Goal: Task Accomplishment & Management: Manage account settings

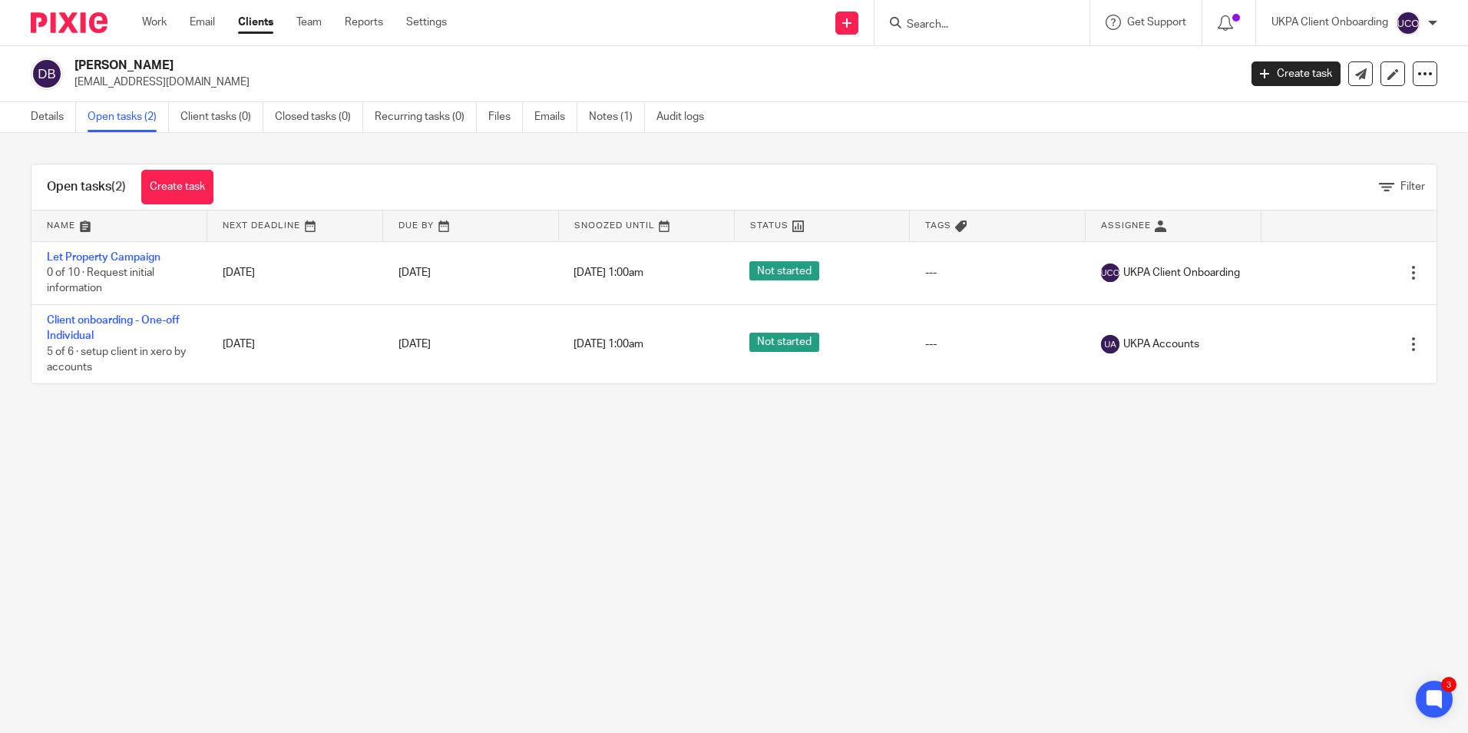
click at [124, 77] on p "dianebawden@email.com" at bounding box center [651, 81] width 1154 height 15
click at [124, 77] on p "[EMAIL_ADDRESS][DOMAIN_NAME]" at bounding box center [651, 81] width 1154 height 15
copy main "dianebawden@email.com Create task Update from Companies House Export data Merge…"
click at [604, 117] on link "Notes (1)" at bounding box center [617, 117] width 56 height 30
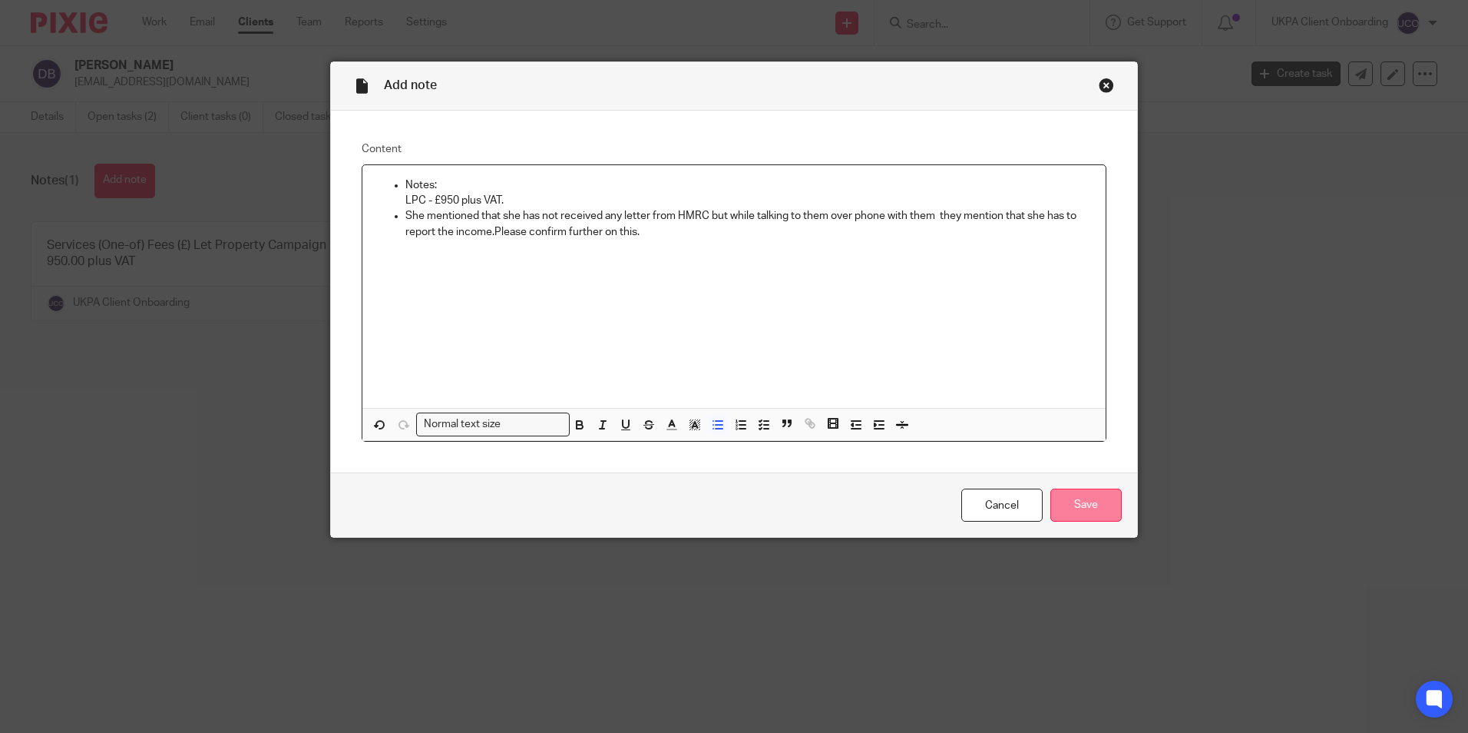
click at [1078, 505] on input "Save" at bounding box center [1086, 504] width 71 height 33
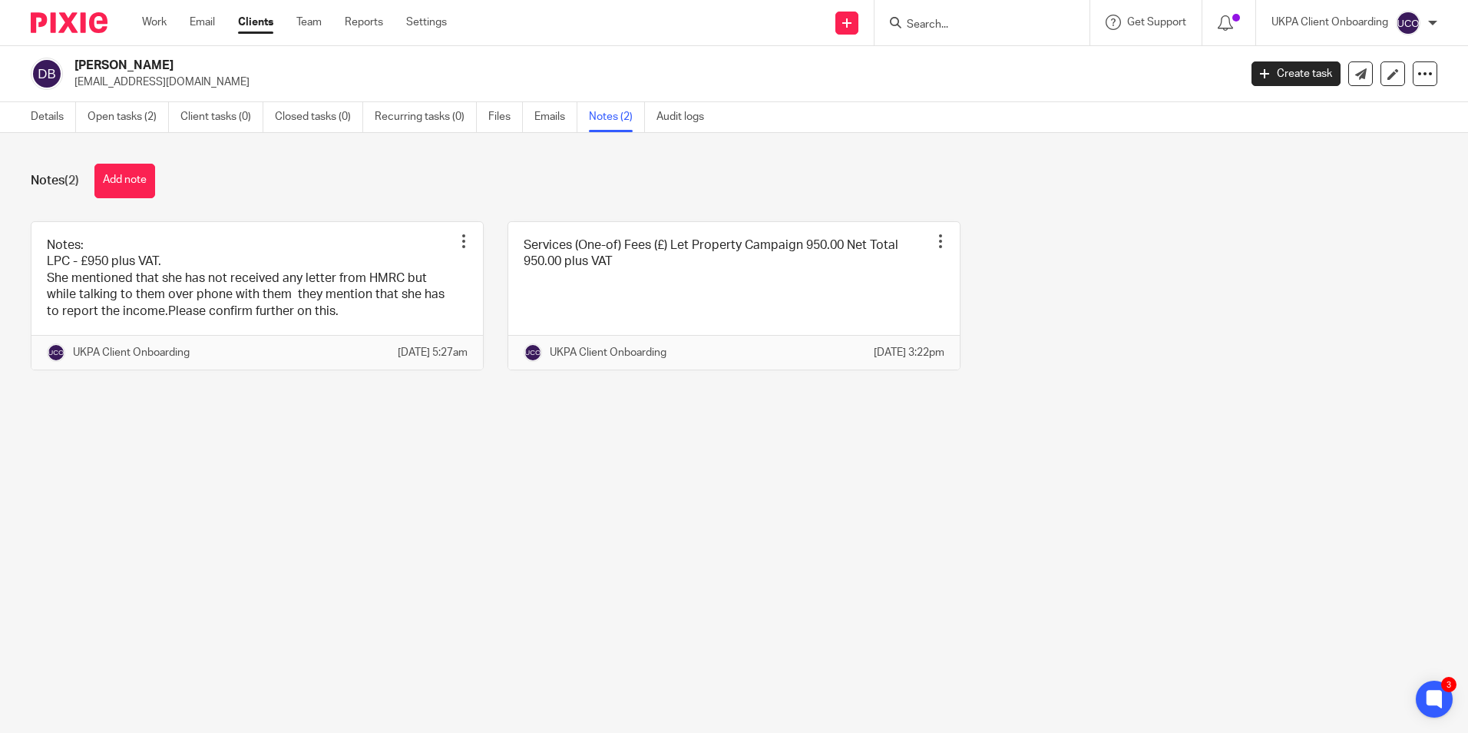
click at [152, 69] on h2 "[PERSON_NAME]" at bounding box center [535, 66] width 923 height 16
copy div "[PERSON_NAME]"
click at [952, 21] on input "Search" at bounding box center [974, 25] width 138 height 14
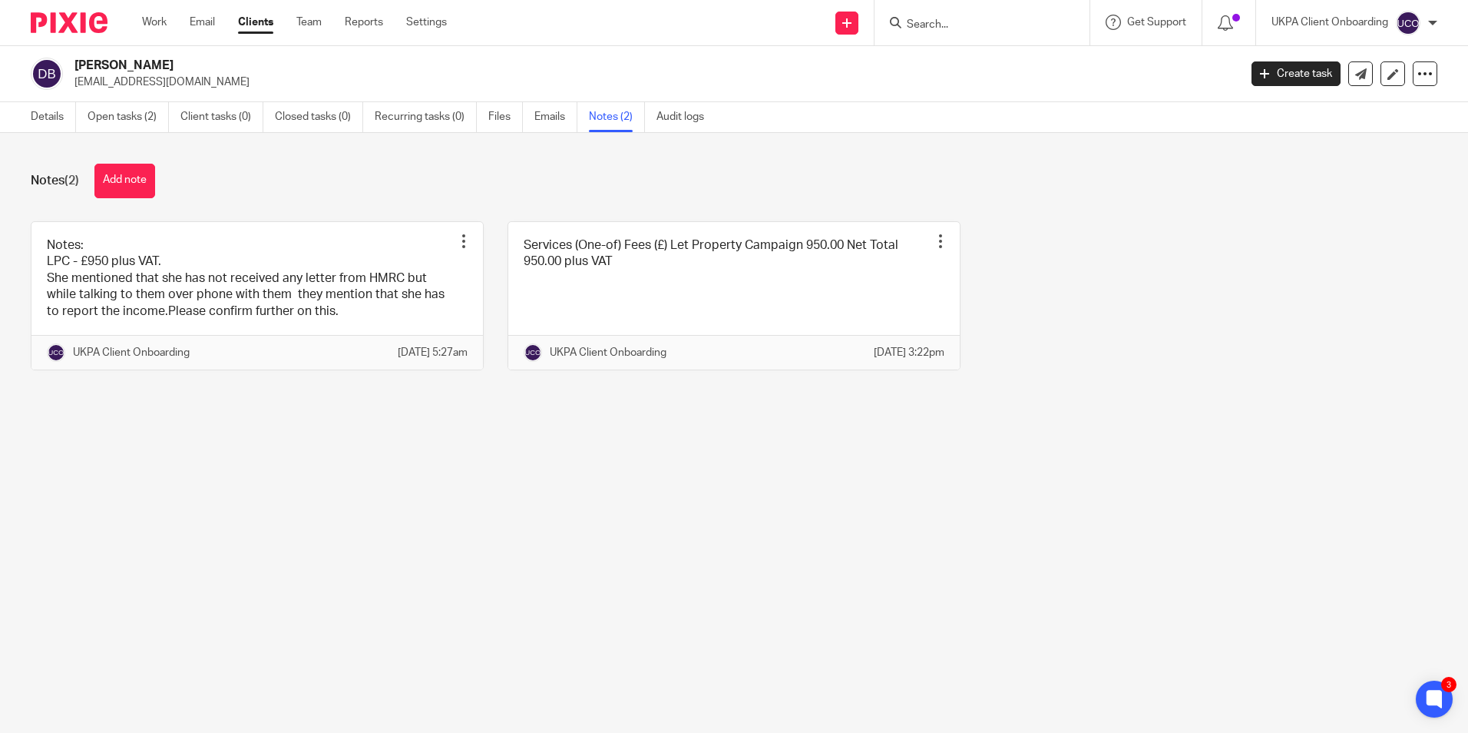
drag, startPoint x: 152, startPoint y: 119, endPoint x: 283, endPoint y: 177, distance: 143.0
click at [152, 119] on link "Open tasks (2)" at bounding box center [128, 117] width 81 height 30
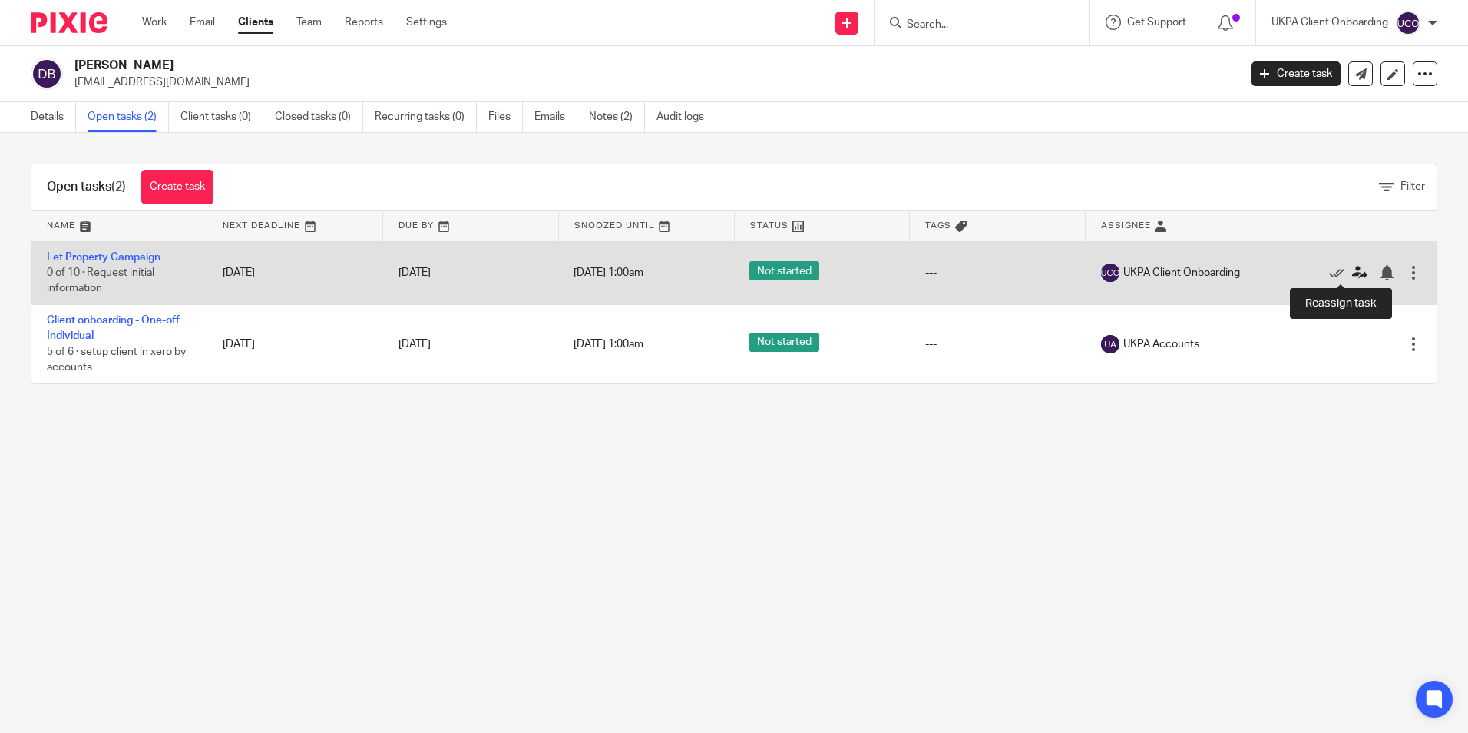
click at [1352, 276] on icon at bounding box center [1359, 272] width 15 height 15
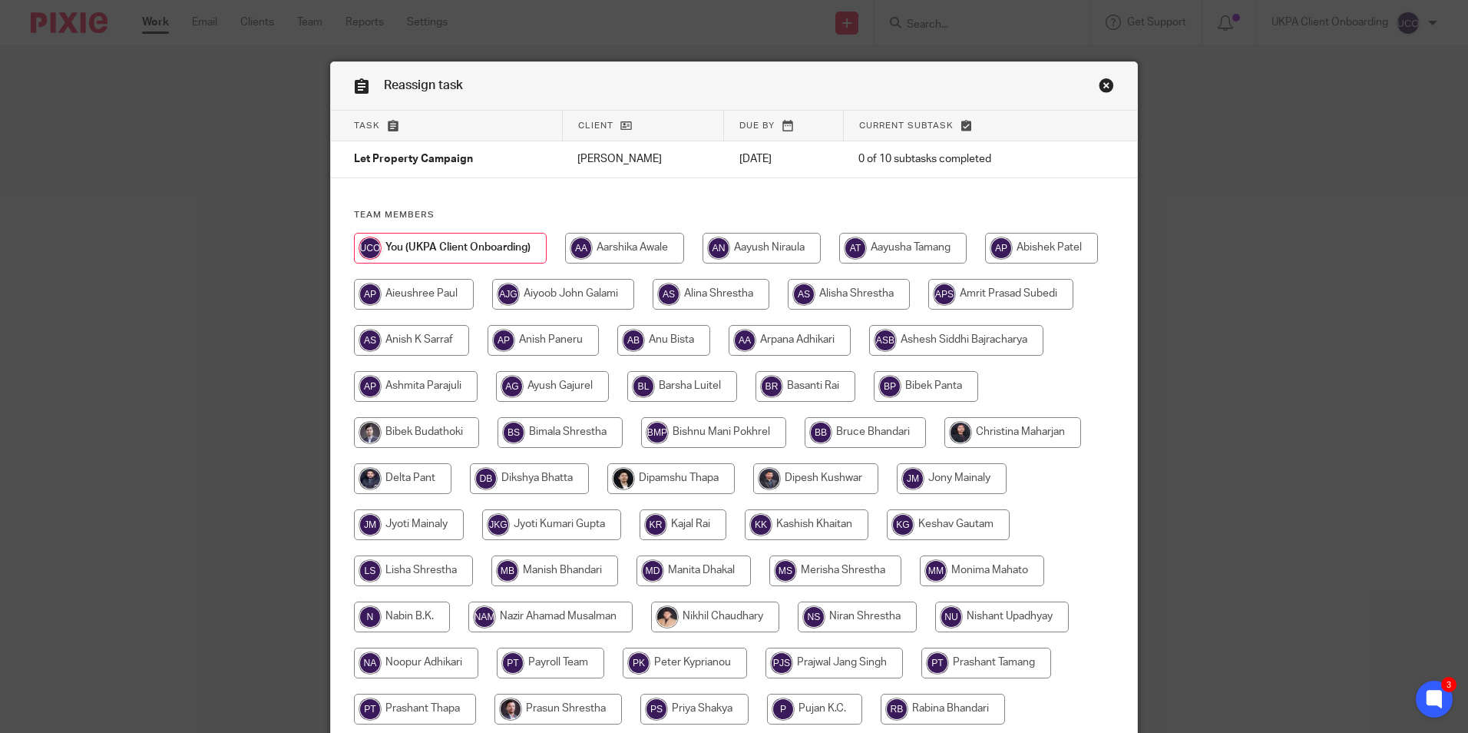
click at [851, 327] on input "radio" at bounding box center [790, 340] width 122 height 31
radio input "true"
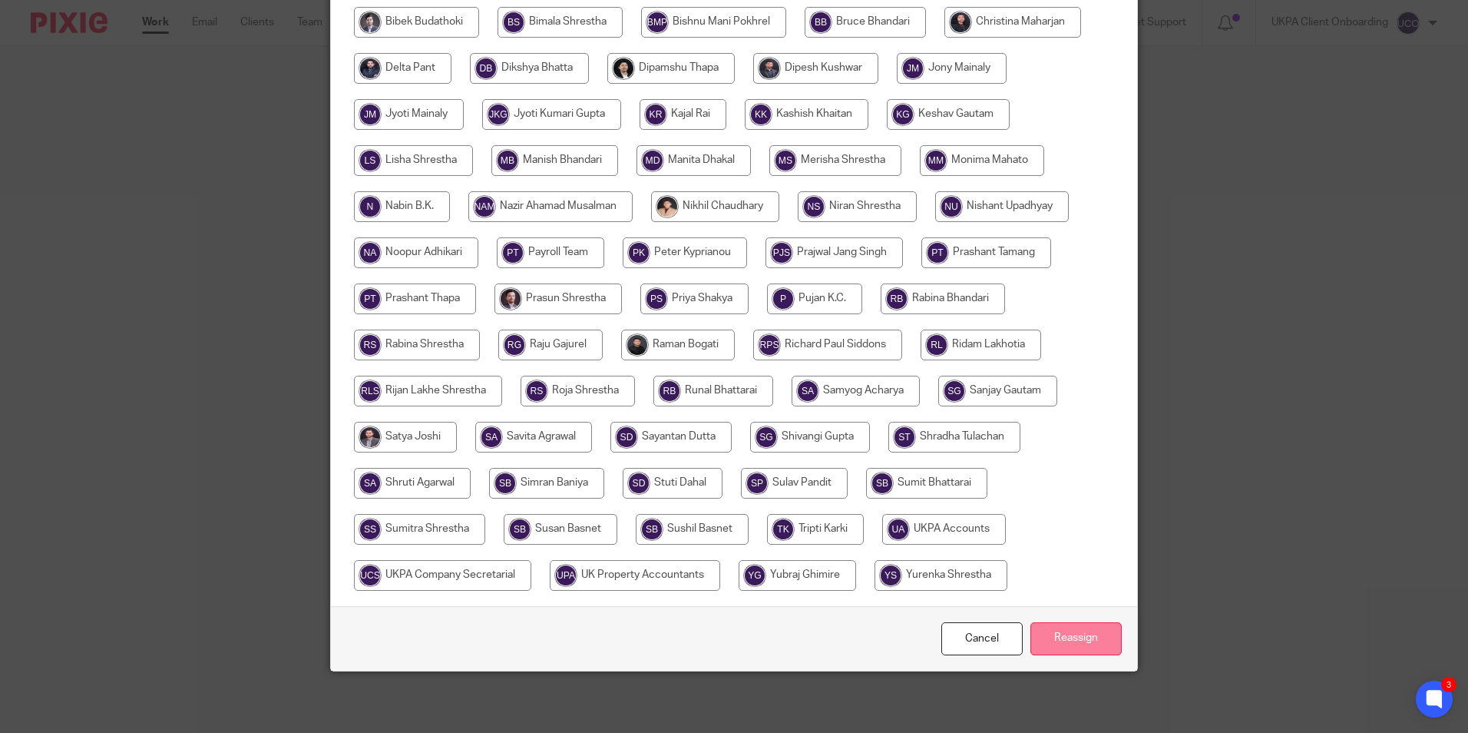
click at [1099, 650] on input "Reassign" at bounding box center [1076, 638] width 91 height 33
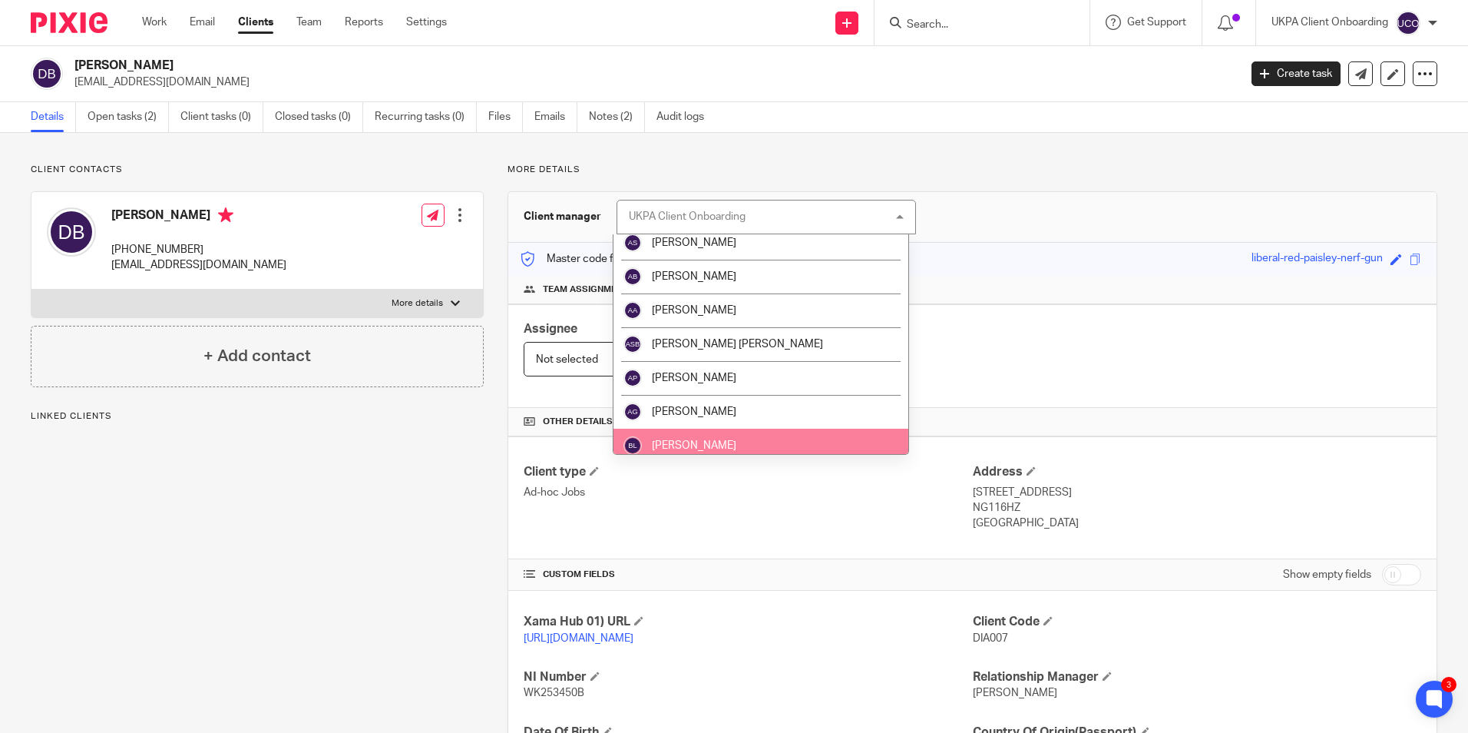
scroll to position [384, 0]
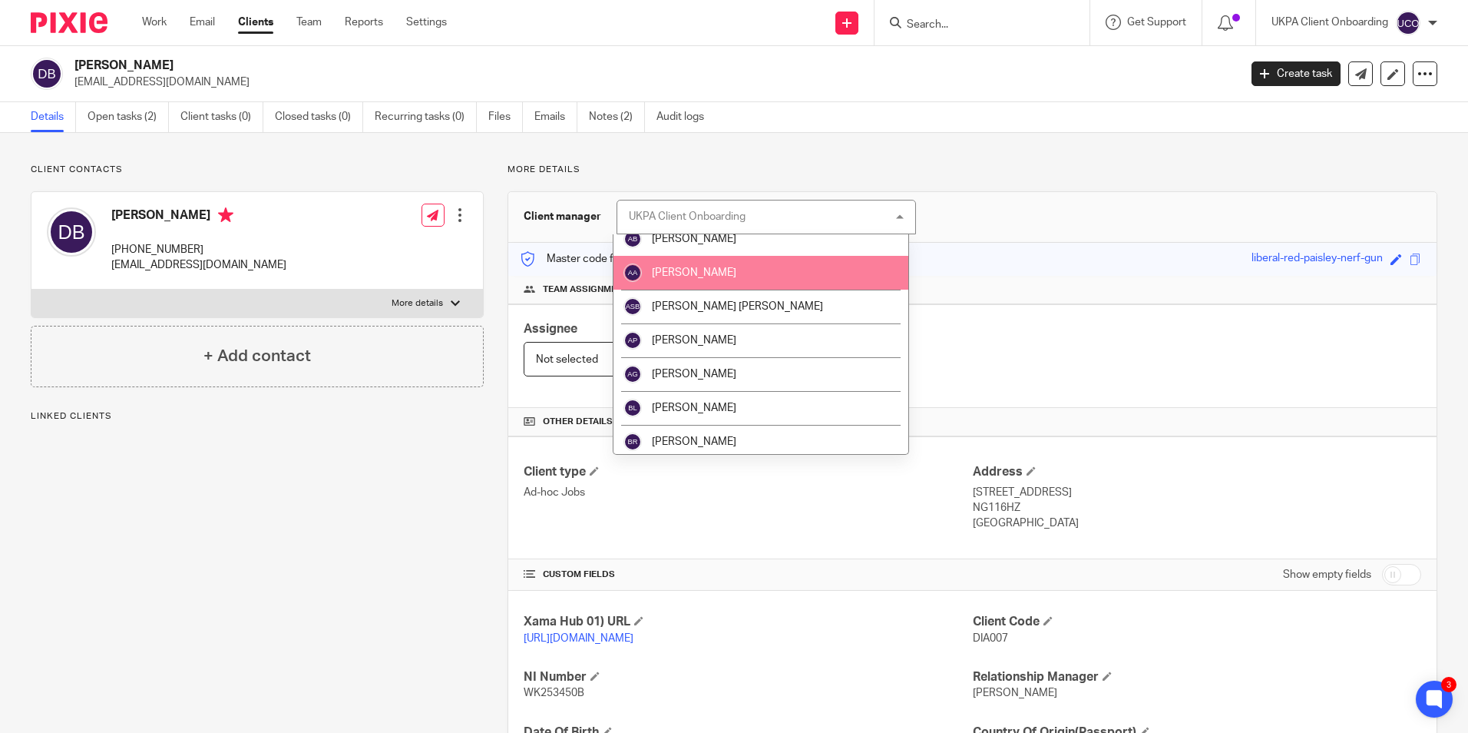
click at [703, 270] on span "[PERSON_NAME]" at bounding box center [694, 272] width 84 height 11
